Goal: Task Accomplishment & Management: Use online tool/utility

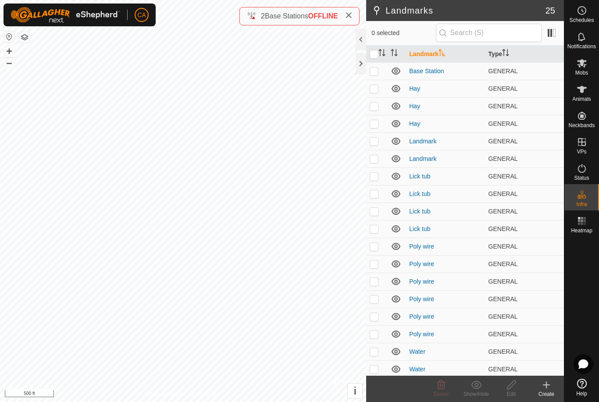
click at [29, 40] on button "button" at bounding box center [24, 37] width 11 height 11
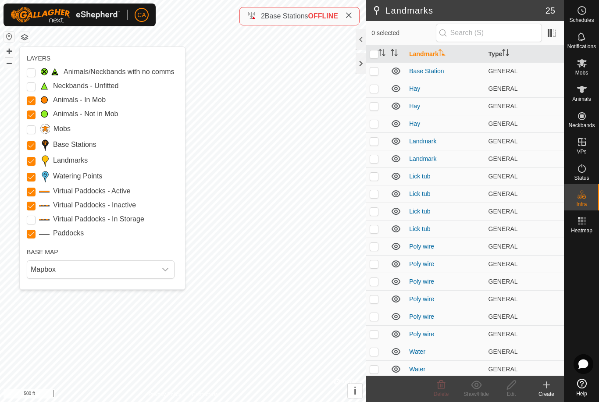
click at [32, 177] on Points "Watering Points" at bounding box center [31, 177] width 9 height 9
click at [32, 161] on input "Landmarks" at bounding box center [31, 161] width 9 height 9
click at [100, 271] on span "Mapbox" at bounding box center [91, 270] width 129 height 18
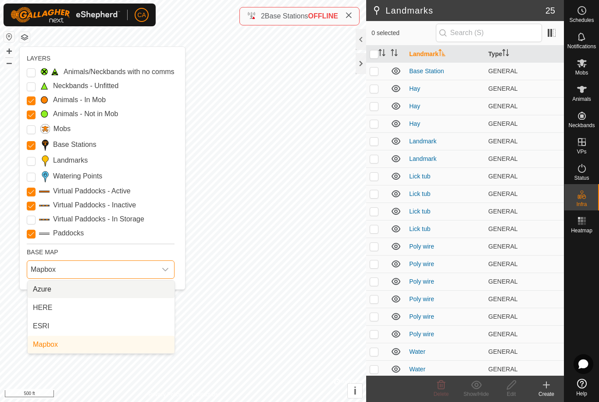
click at [85, 329] on li "ESRI" at bounding box center [101, 327] width 147 height 18
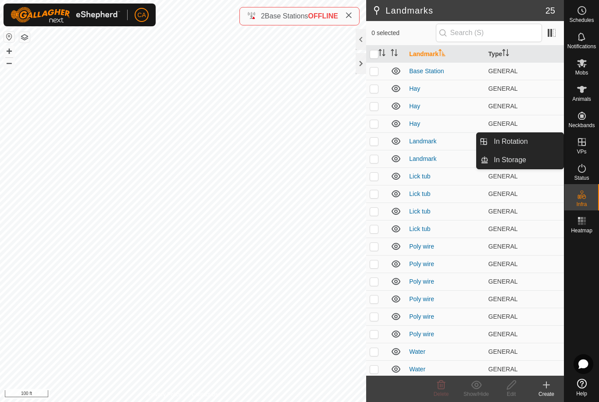
click at [521, 142] on span "In Rotation" at bounding box center [511, 141] width 34 height 11
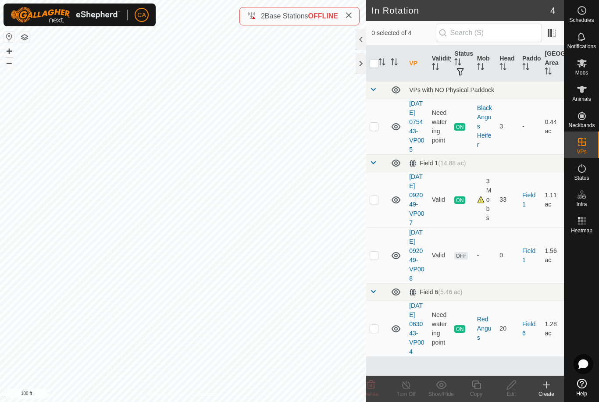
scroll to position [18, 0]
click at [377, 332] on p-checkbox at bounding box center [374, 328] width 9 height 7
checkbox input "true"
click at [479, 394] on div "Copy" at bounding box center [476, 394] width 35 height 8
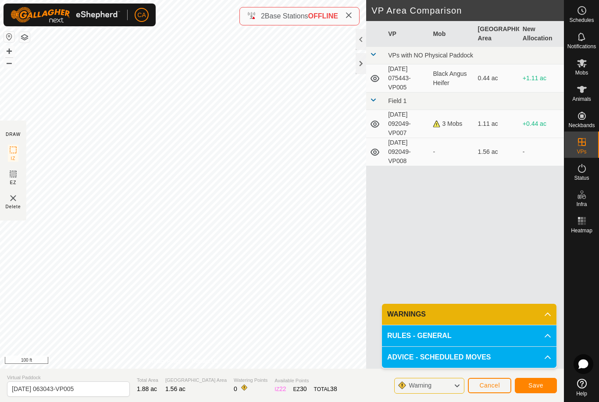
click at [540, 390] on button "Save" at bounding box center [536, 385] width 42 height 15
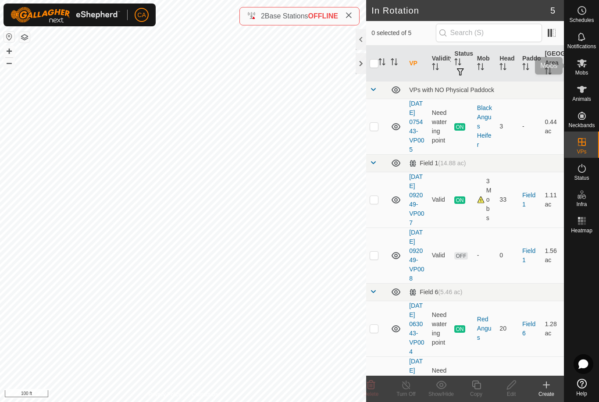
click at [586, 64] on icon at bounding box center [582, 63] width 10 height 8
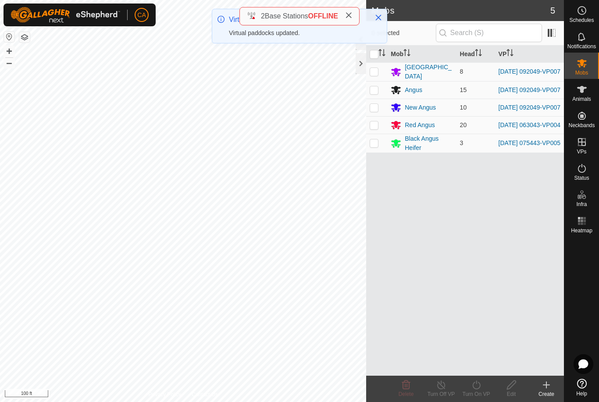
click at [375, 128] on p-checkbox at bounding box center [374, 125] width 9 height 7
checkbox input "true"
click at [479, 384] on icon at bounding box center [476, 385] width 11 height 11
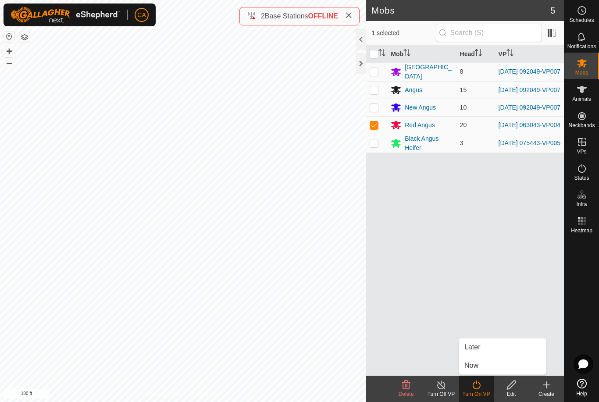
click at [490, 370] on link "Now" at bounding box center [502, 366] width 87 height 18
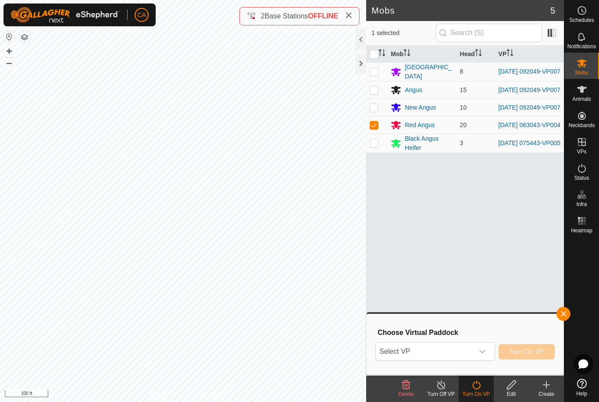
click at [471, 352] on span "Select VP" at bounding box center [424, 352] width 97 height 18
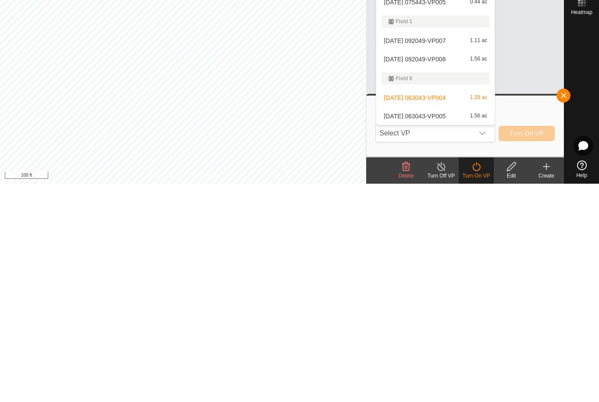
click at [446, 332] on span "[DATE] 063043-VP005" at bounding box center [415, 335] width 62 height 6
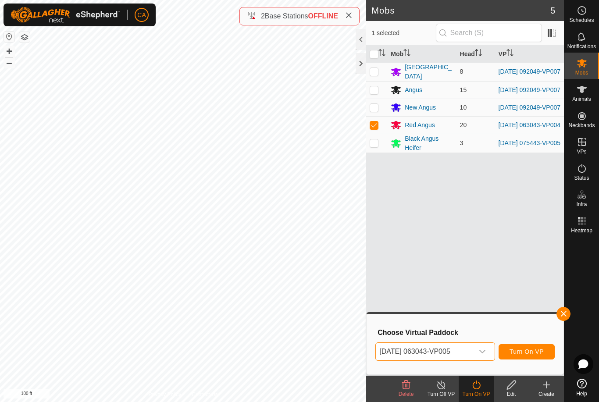
click at [536, 357] on button "Turn On VP" at bounding box center [527, 351] width 56 height 15
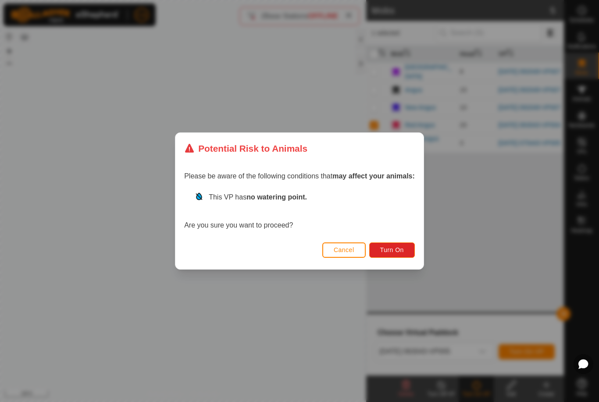
click at [408, 249] on button "Turn On" at bounding box center [392, 250] width 46 height 15
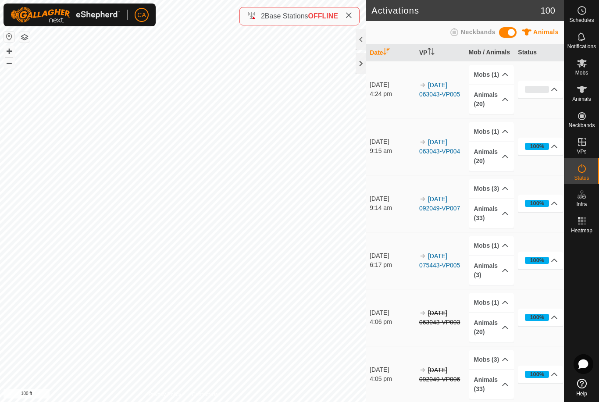
click at [361, 63] on div at bounding box center [361, 63] width 11 height 21
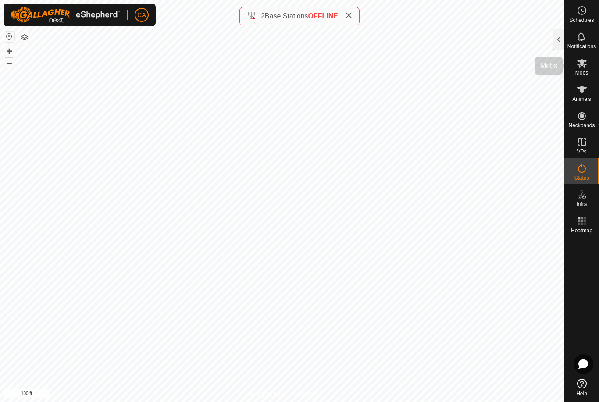
click at [587, 66] on es-mob-svg-icon at bounding box center [582, 63] width 16 height 14
click at [556, 39] on div at bounding box center [559, 39] width 11 height 21
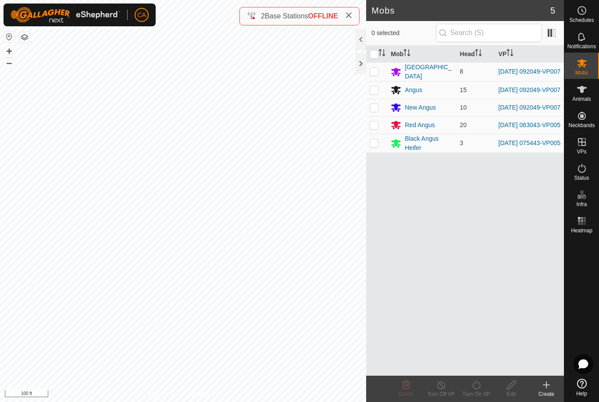
click at [372, 76] on td at bounding box center [376, 71] width 21 height 19
checkbox input "true"
click at [380, 90] on td at bounding box center [376, 90] width 21 height 18
checkbox input "true"
click at [377, 110] on p-checkbox at bounding box center [374, 107] width 9 height 7
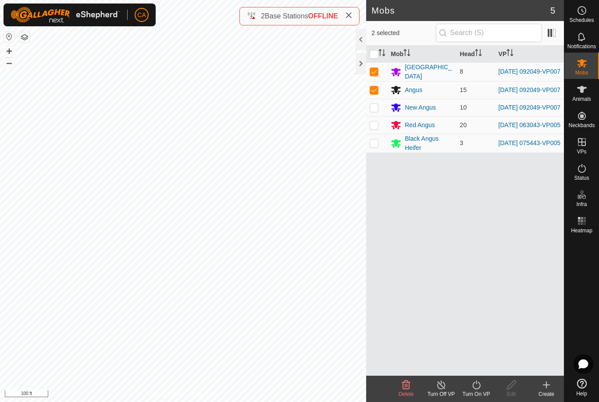
checkbox input "true"
click at [486, 390] on turn-on-svg-icon at bounding box center [476, 385] width 35 height 11
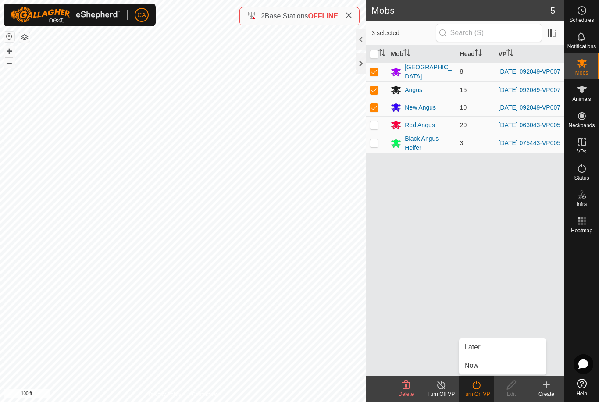
click at [480, 362] on link "Now" at bounding box center [502, 366] width 87 height 18
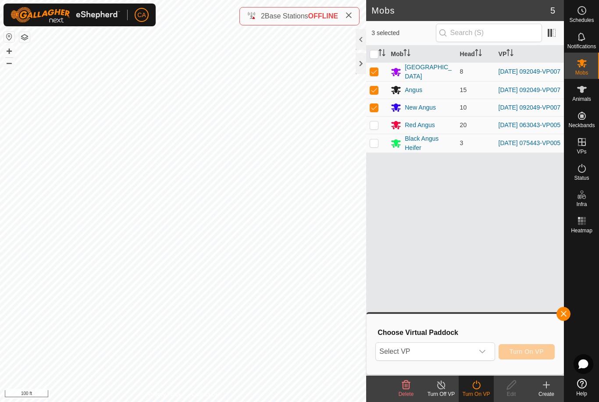
click at [465, 348] on span "Select VP" at bounding box center [424, 352] width 97 height 18
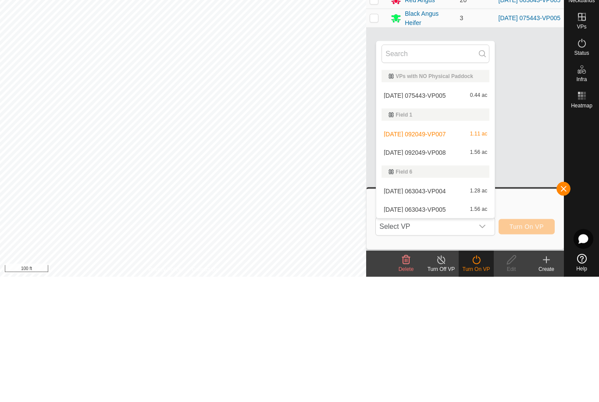
click at [440, 218] on span "[DATE] 075443-VP005" at bounding box center [415, 221] width 62 height 6
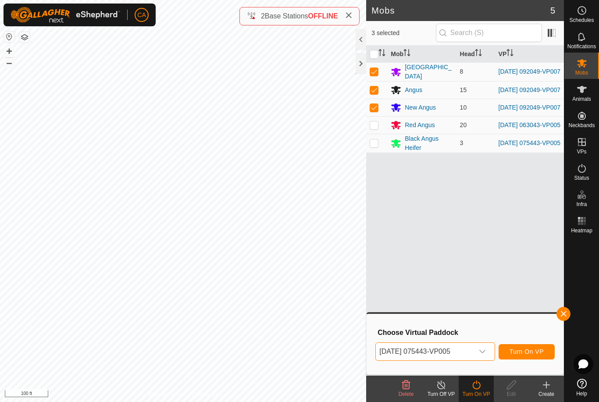
click at [473, 349] on span "[DATE] 075443-VP005" at bounding box center [424, 352] width 97 height 18
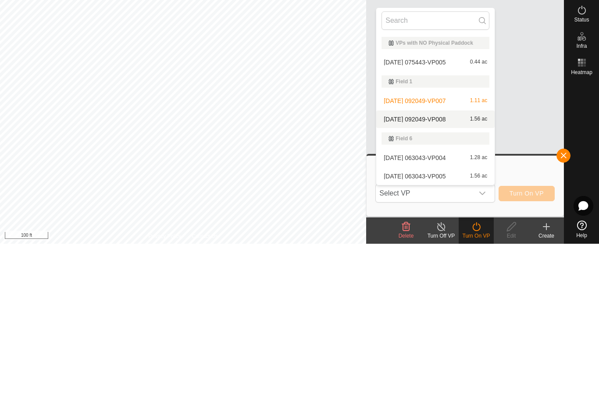
click at [445, 272] on div "[DATE] 092049-VP008 1.56 ac" at bounding box center [436, 277] width 108 height 11
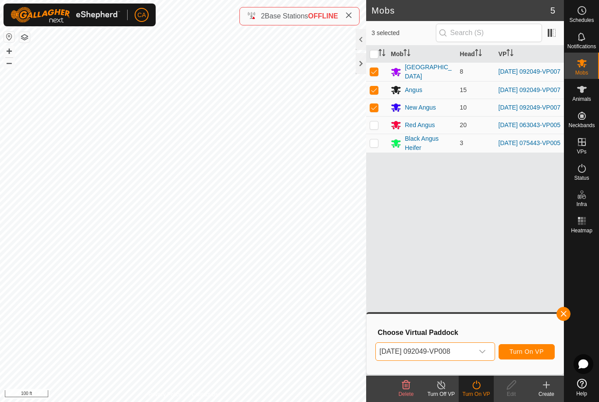
click at [530, 349] on span "Turn On VP" at bounding box center [527, 351] width 34 height 7
